Goal: Information Seeking & Learning: Learn about a topic

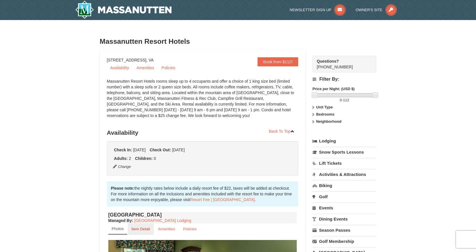
click at [139, 229] on small "Item Detail" at bounding box center [140, 229] width 19 height 4
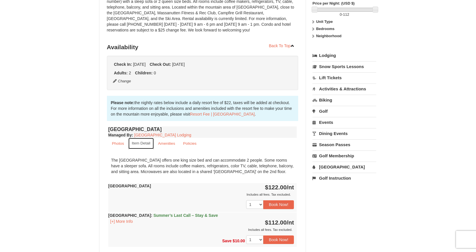
scroll to position [86, 0]
drag, startPoint x: 246, startPoint y: 169, endPoint x: 108, endPoint y: 160, distance: 138.3
click at [108, 160] on div "The [GEOGRAPHIC_DATA] offers one king size bed and can accommodate 2 people. So…" at bounding box center [202, 165] width 189 height 23
copy div "The [GEOGRAPHIC_DATA] offers one king size bed and can accommodate 2 people. So…"
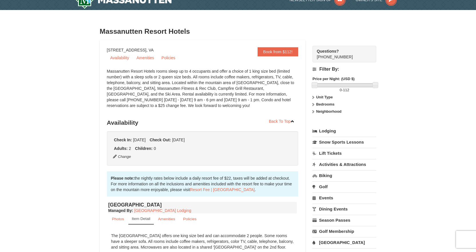
scroll to position [0, 0]
